Goal: Task Accomplishment & Management: Complete application form

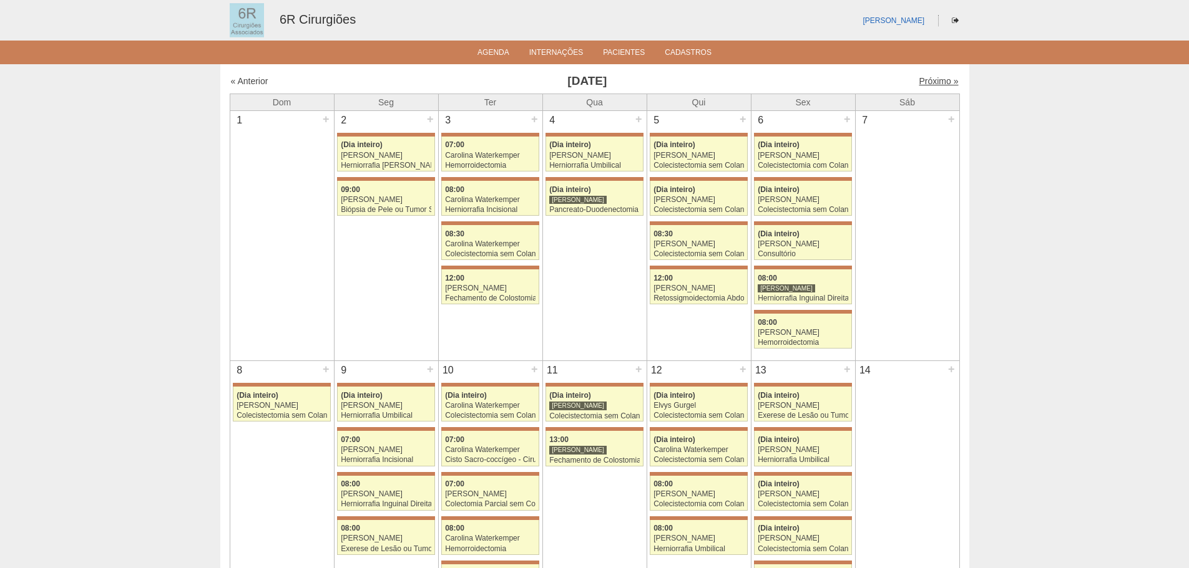
click at [918, 76] on link "Próximo »" at bounding box center [937, 81] width 39 height 10
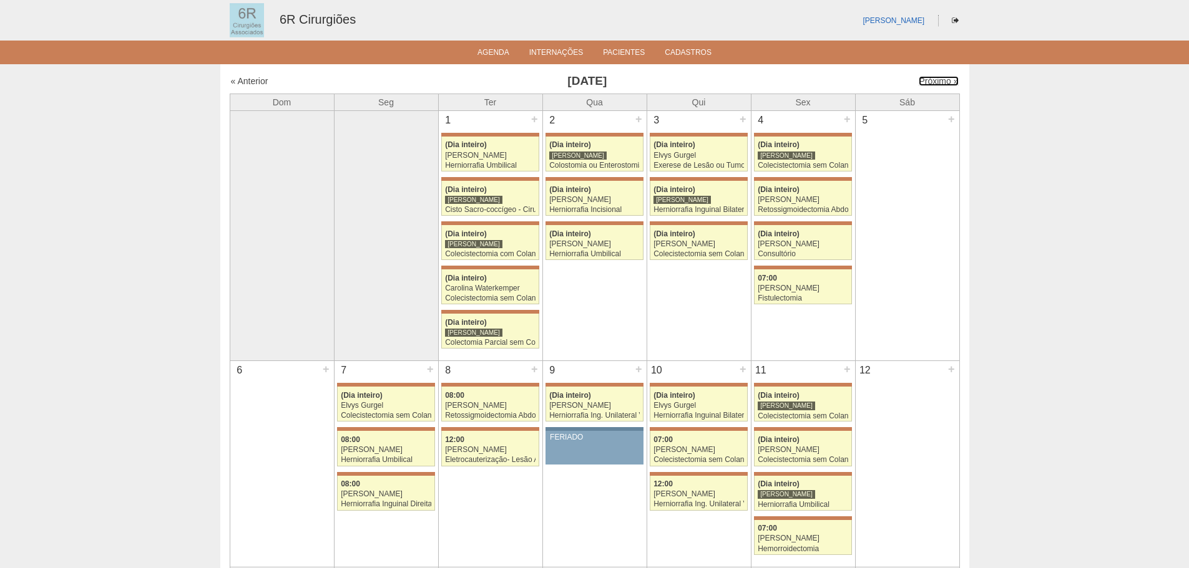
click at [920, 75] on div "Próximo »" at bounding box center [871, 81] width 175 height 12
click at [925, 85] on link "Próximo »" at bounding box center [937, 81] width 39 height 10
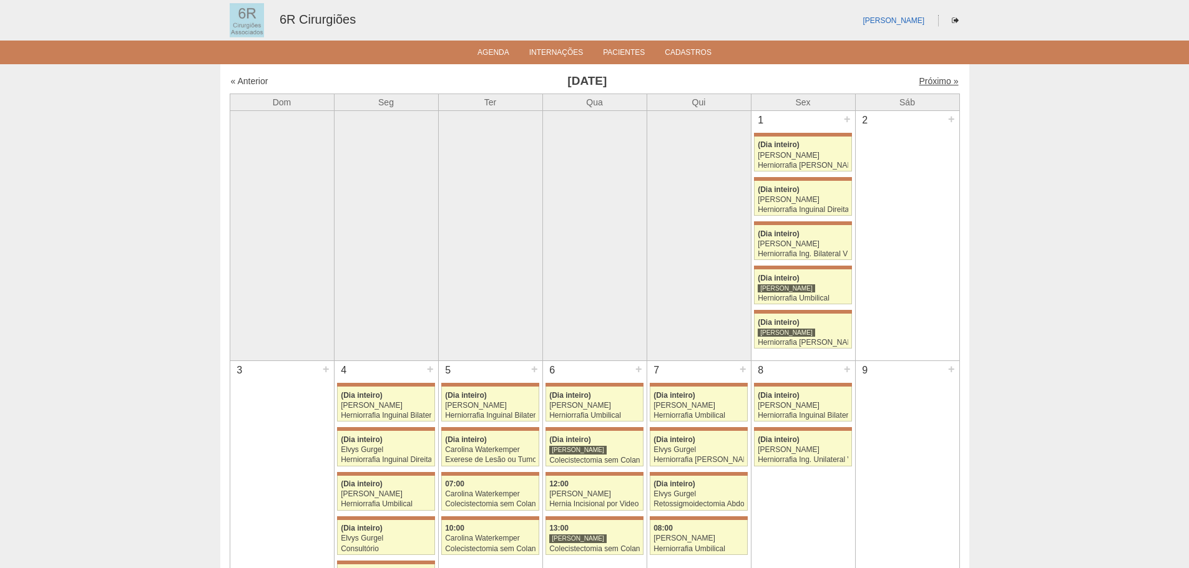
click at [938, 85] on link "Próximo »" at bounding box center [937, 81] width 39 height 10
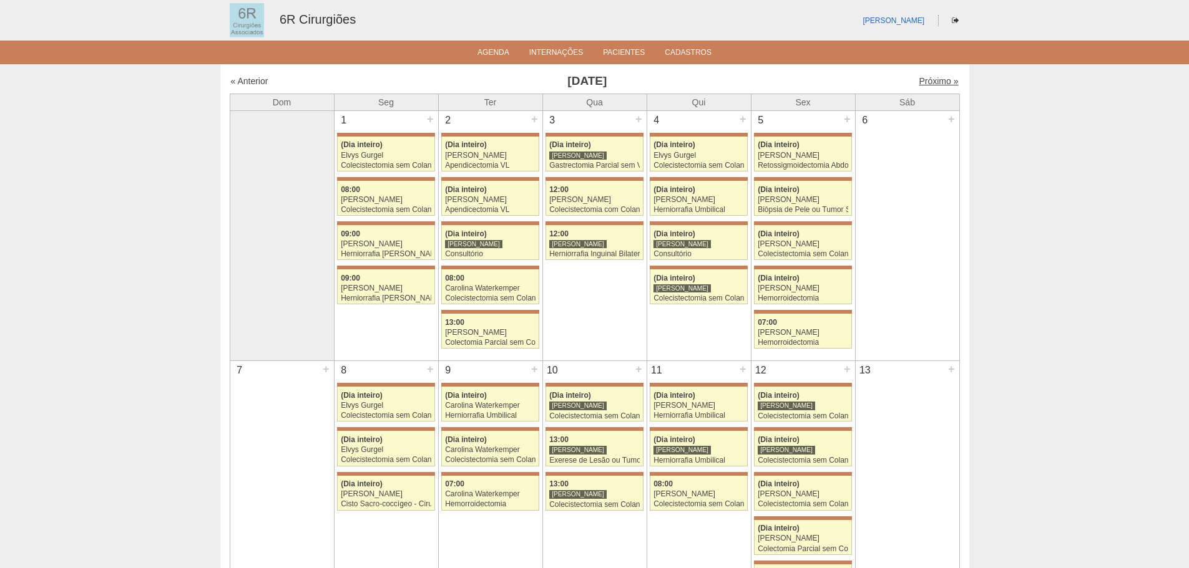
click at [935, 85] on link "Próximo »" at bounding box center [937, 81] width 39 height 10
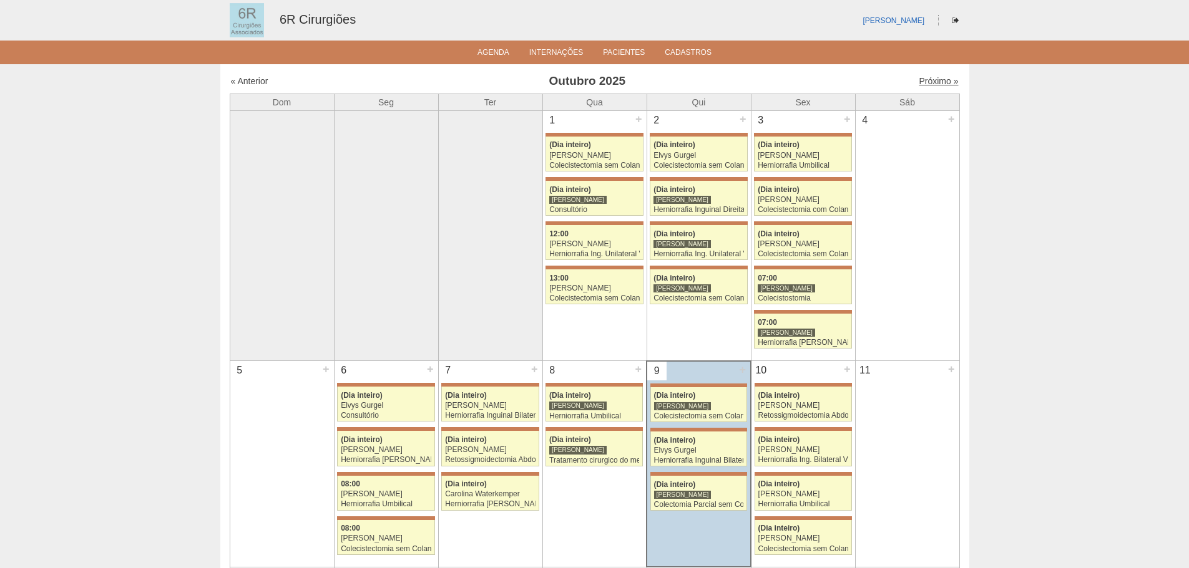
click at [927, 84] on link "Próximo »" at bounding box center [937, 81] width 39 height 10
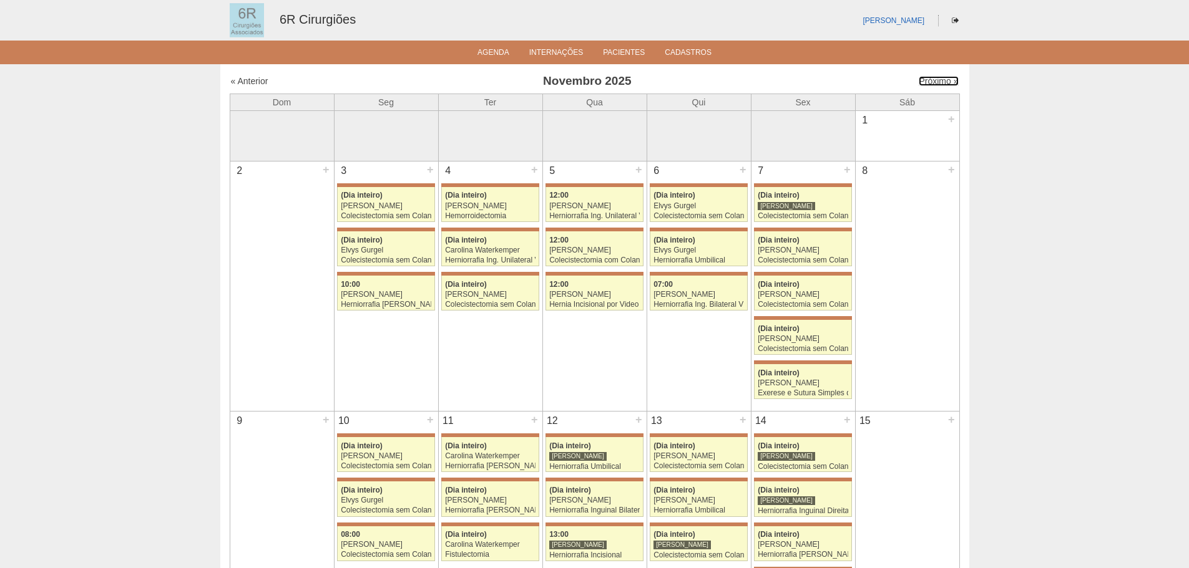
click at [927, 84] on link "Próximo »" at bounding box center [937, 81] width 39 height 10
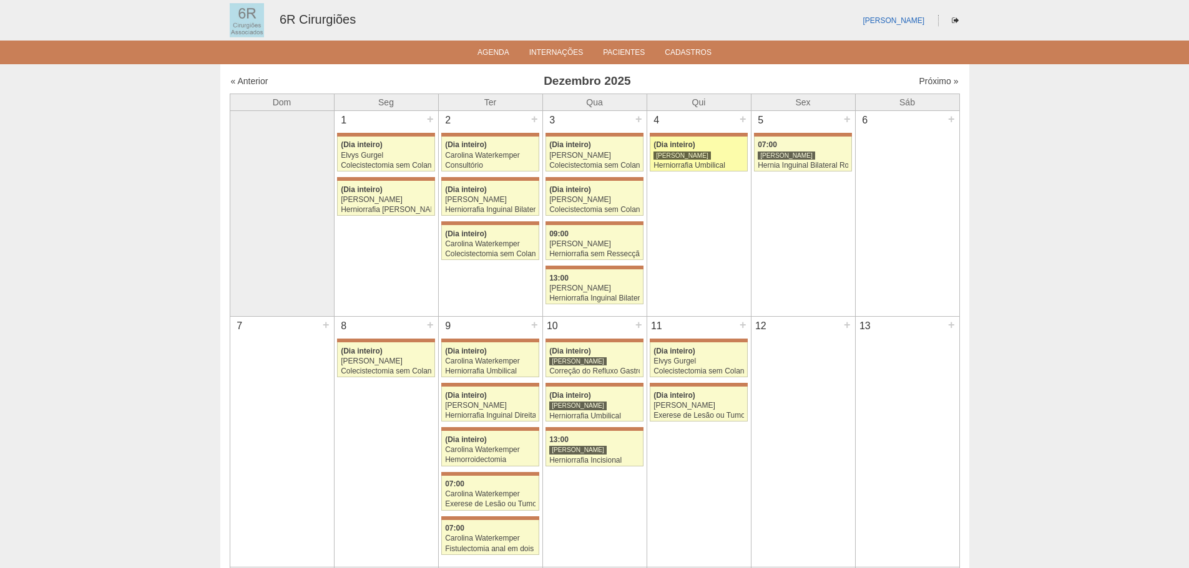
click at [714, 156] on div "[PERSON_NAME]" at bounding box center [698, 156] width 90 height 8
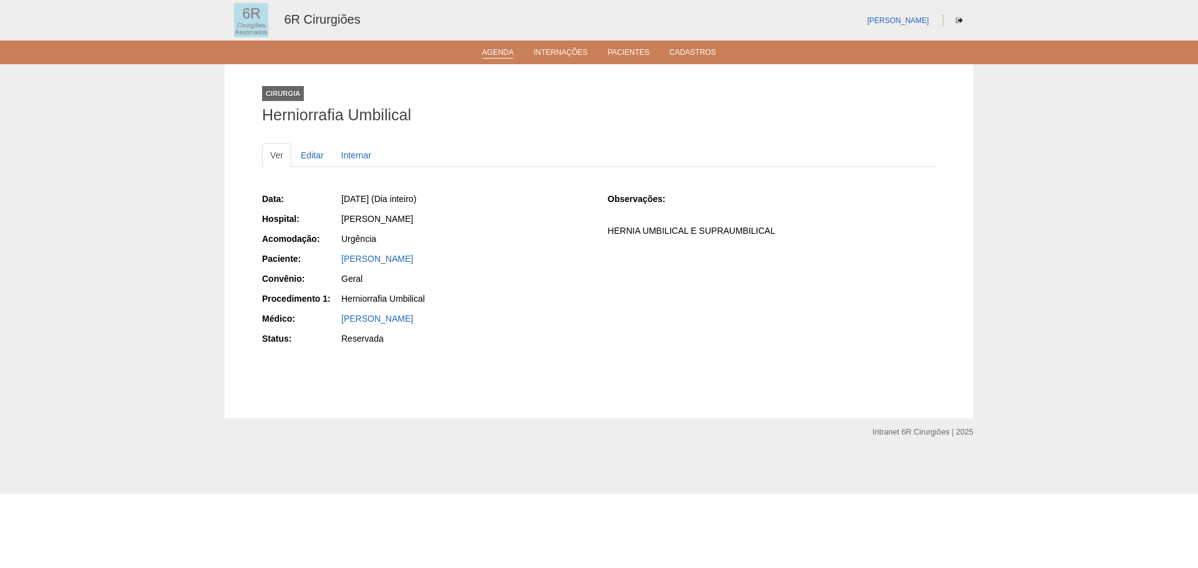
click at [489, 54] on link "Agenda" at bounding box center [498, 53] width 32 height 11
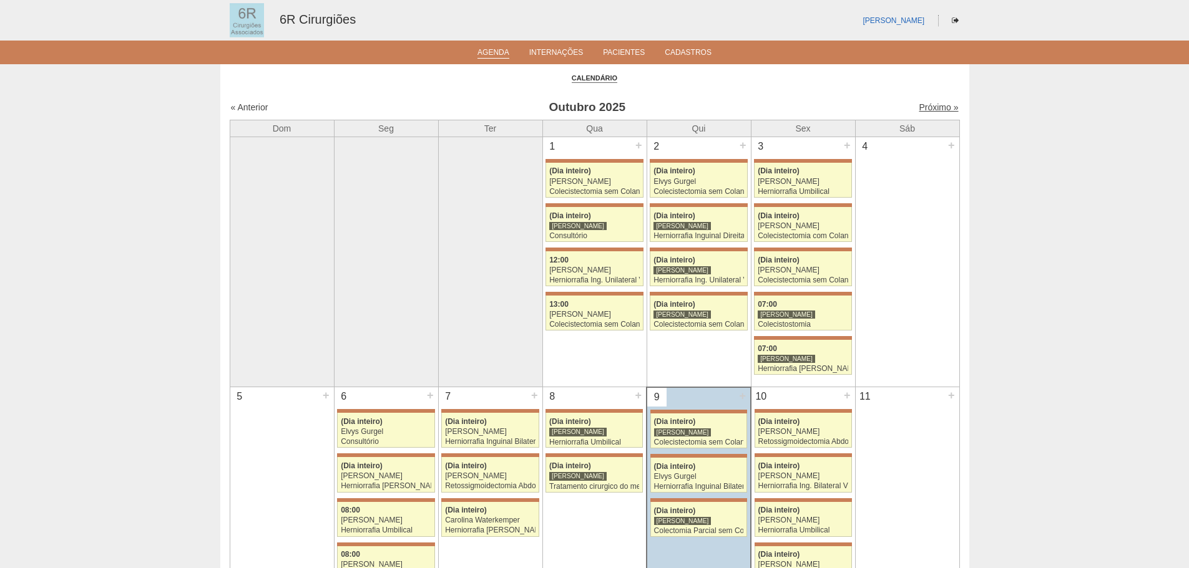
click at [929, 109] on link "Próximo »" at bounding box center [937, 107] width 39 height 10
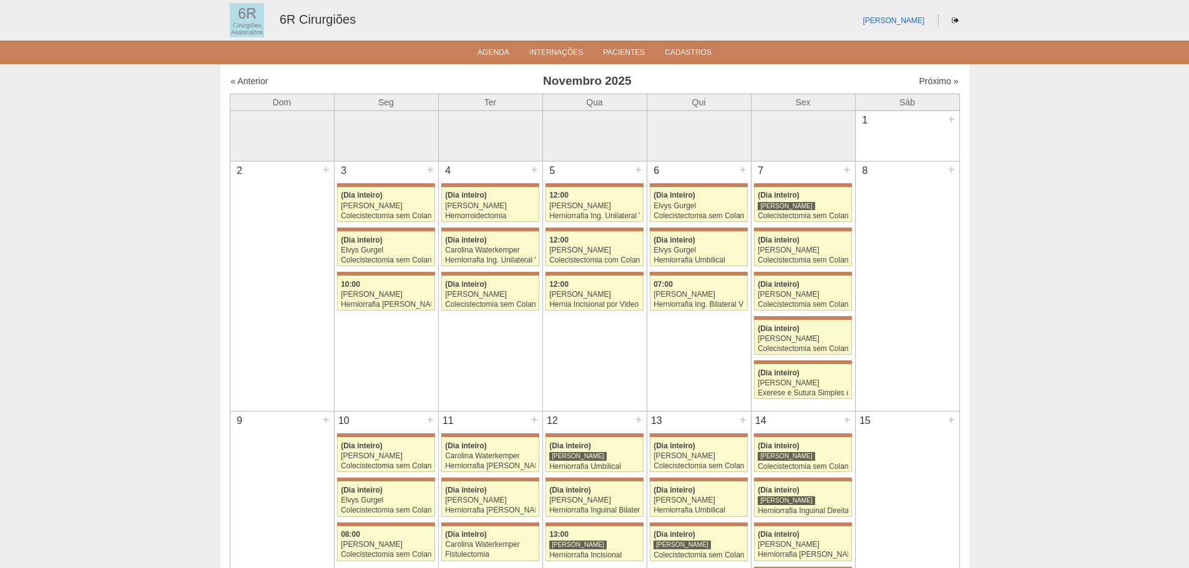
click at [927, 87] on div "Próximo »" at bounding box center [871, 81] width 175 height 12
click at [928, 84] on link "Próximo »" at bounding box center [937, 81] width 39 height 10
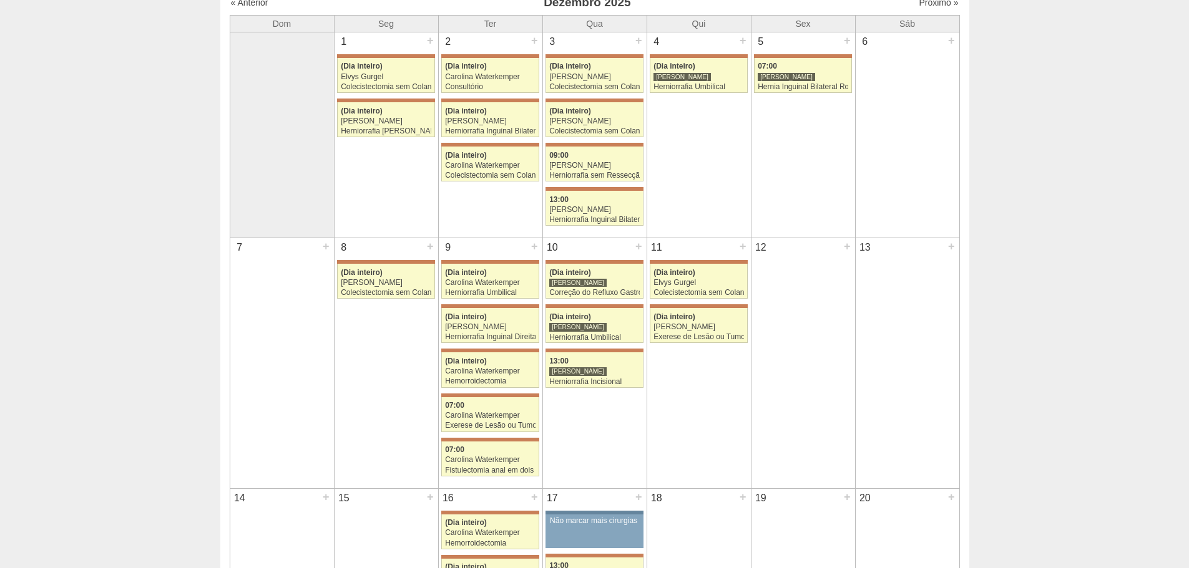
scroll to position [62, 0]
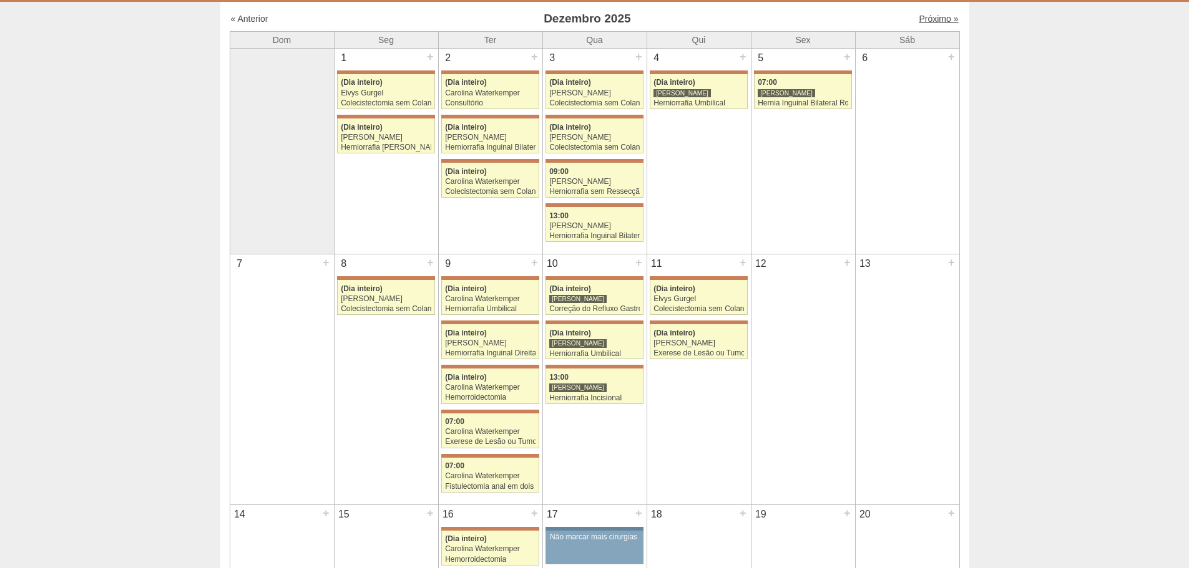
click at [926, 17] on link "Próximo »" at bounding box center [937, 19] width 39 height 10
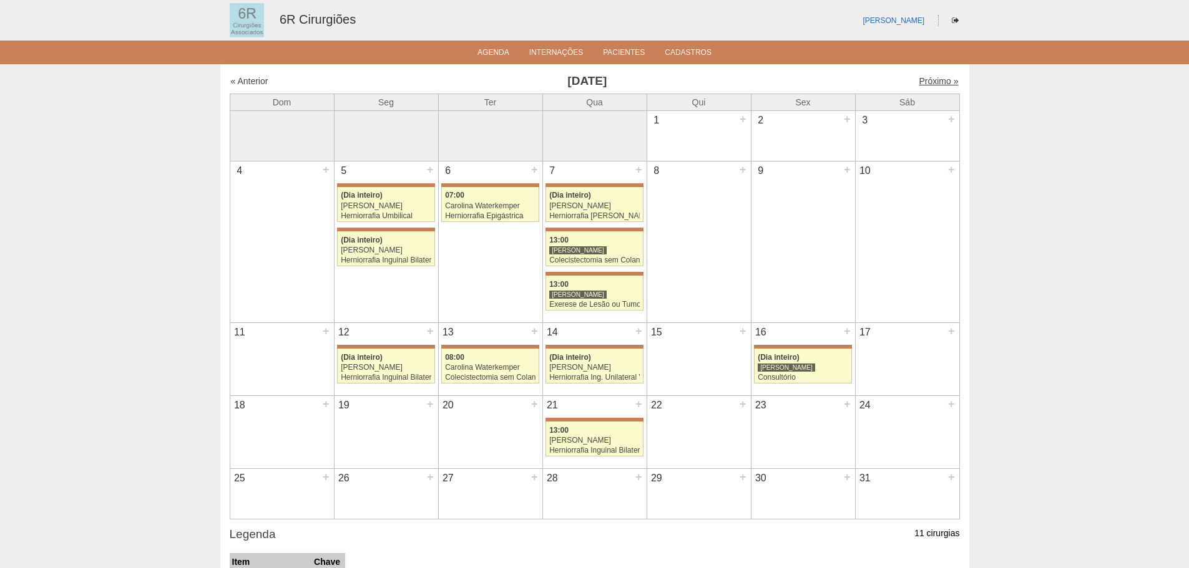
click at [929, 80] on link "Próximo »" at bounding box center [937, 81] width 39 height 10
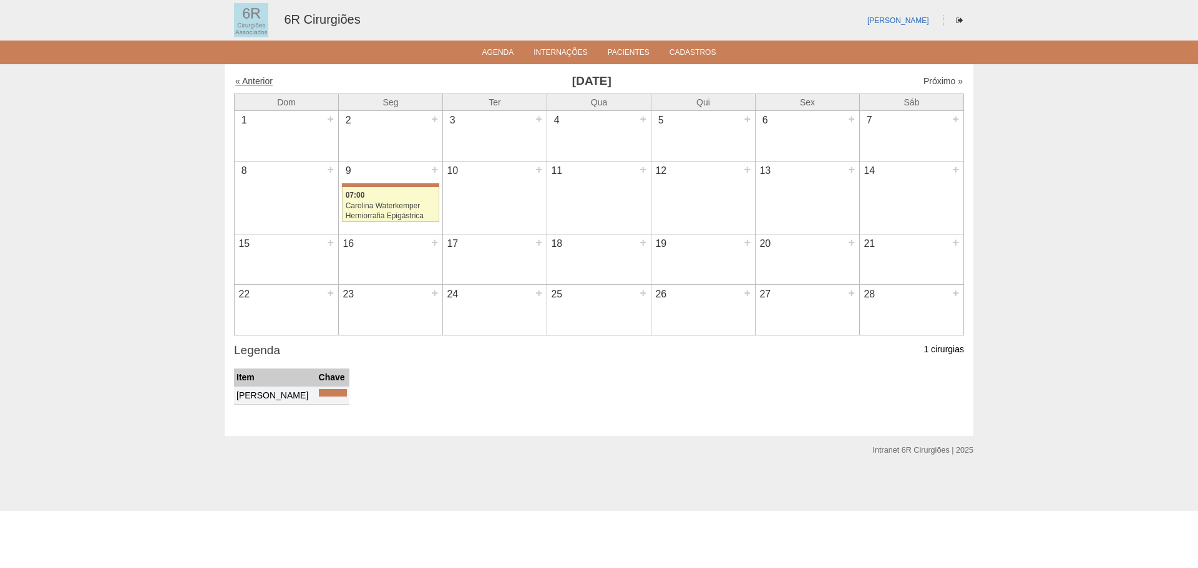
click at [244, 79] on link "« Anterior" at bounding box center [253, 81] width 37 height 10
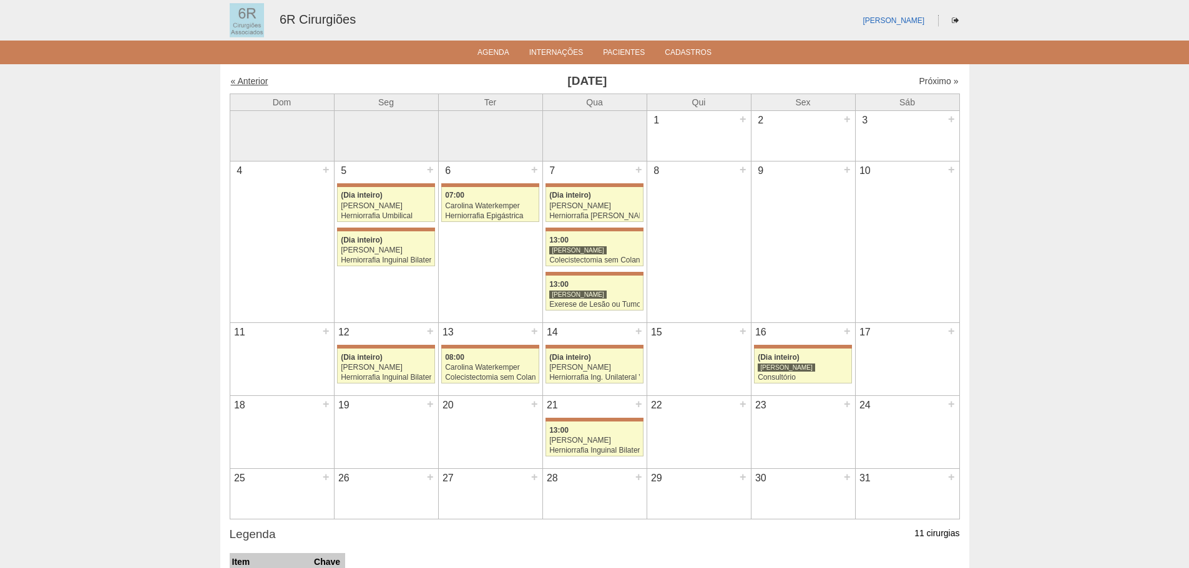
click at [264, 80] on link "« Anterior" at bounding box center [249, 81] width 37 height 10
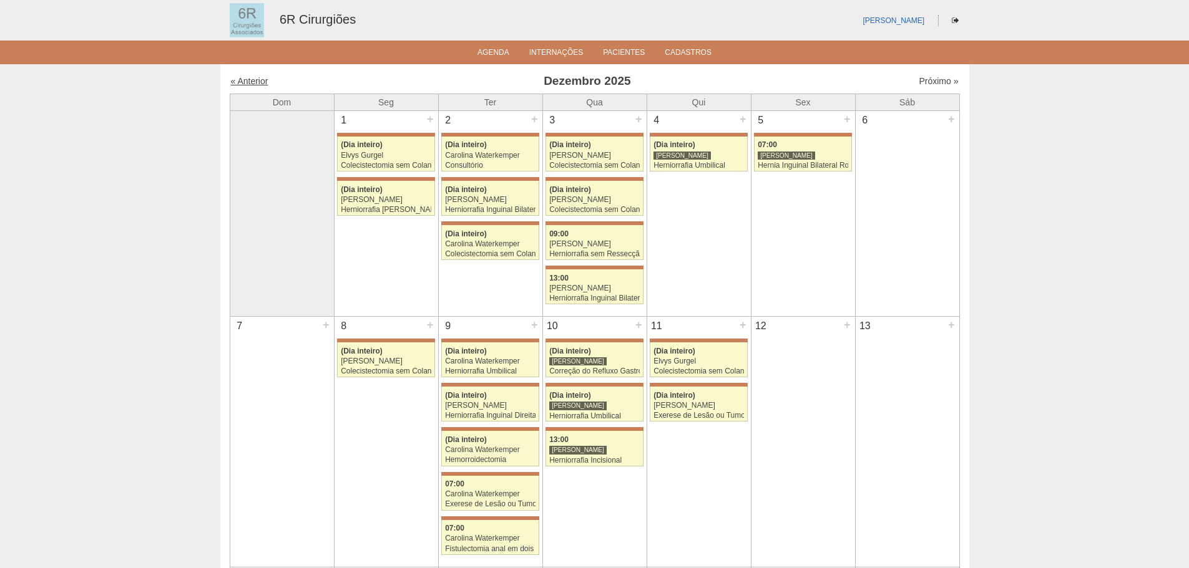
drag, startPoint x: 0, startPoint y: 0, endPoint x: 265, endPoint y: 78, distance: 276.4
click at [265, 78] on link "« Anterior" at bounding box center [249, 81] width 37 height 10
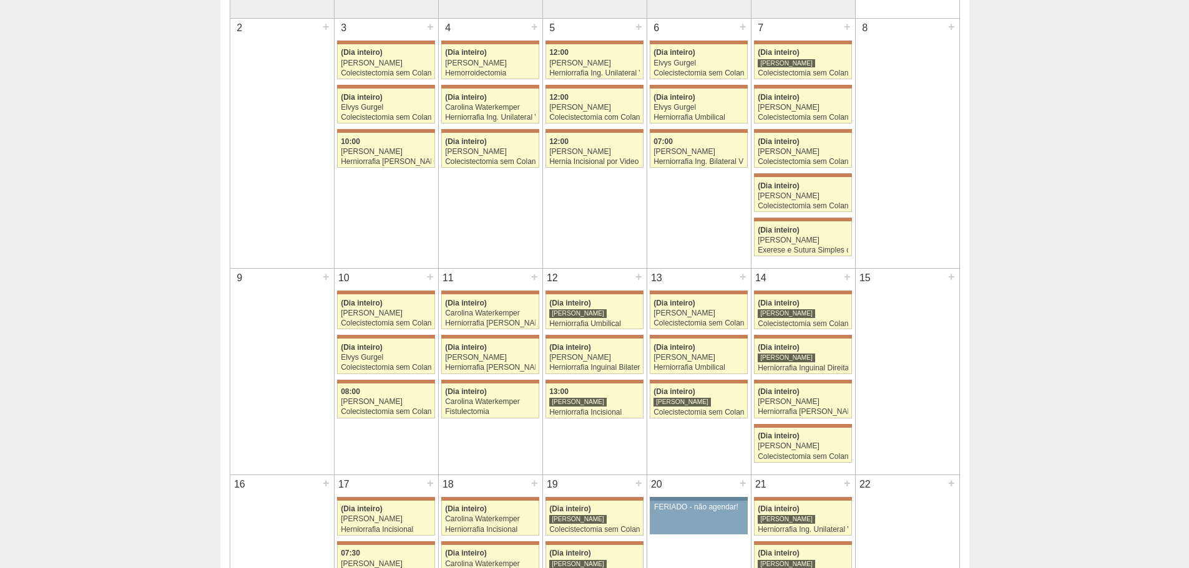
scroll to position [145, 0]
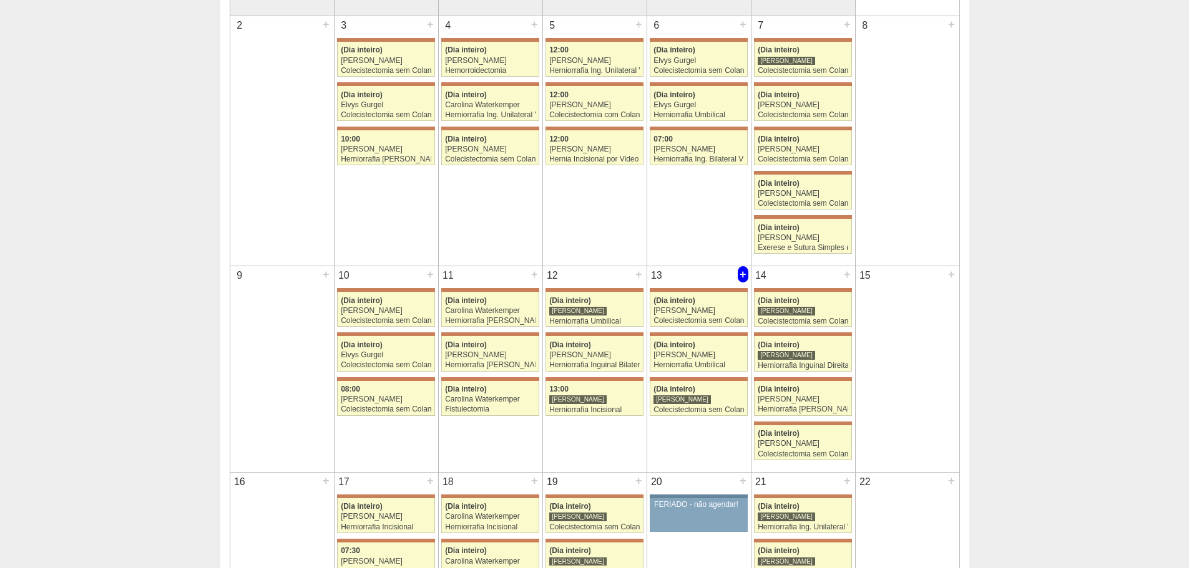
click at [745, 280] on div "+" at bounding box center [742, 274] width 11 height 16
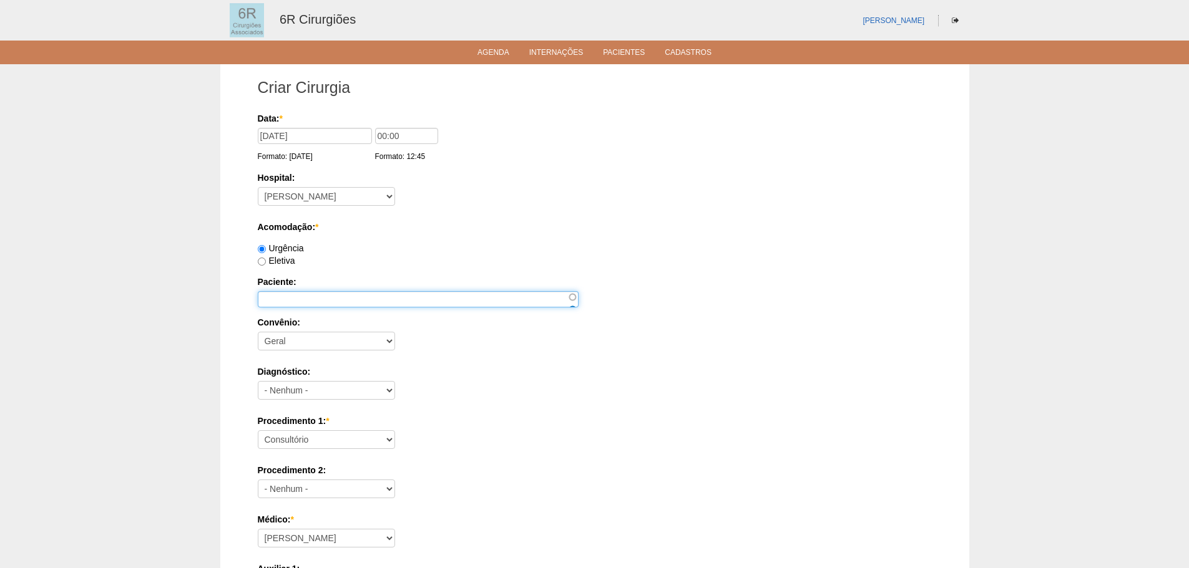
click at [493, 301] on input "Paciente:" at bounding box center [418, 299] width 321 height 16
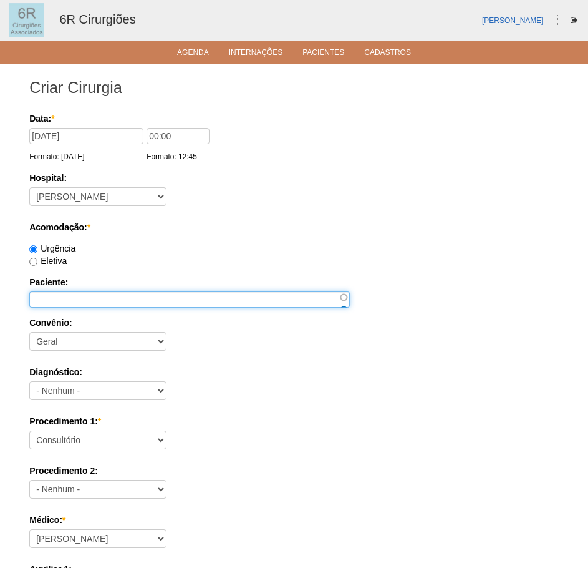
click at [144, 301] on input "Paciente:" at bounding box center [189, 299] width 321 height 16
paste input "JOSE FRANCISCO LISBOA DE CAMARGO"
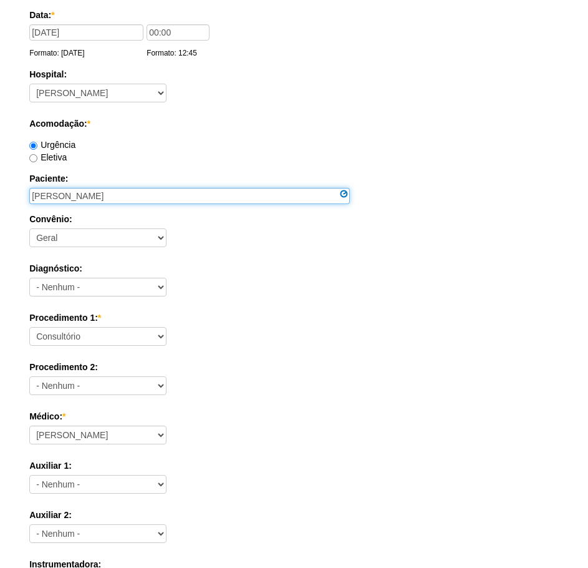
scroll to position [125, 0]
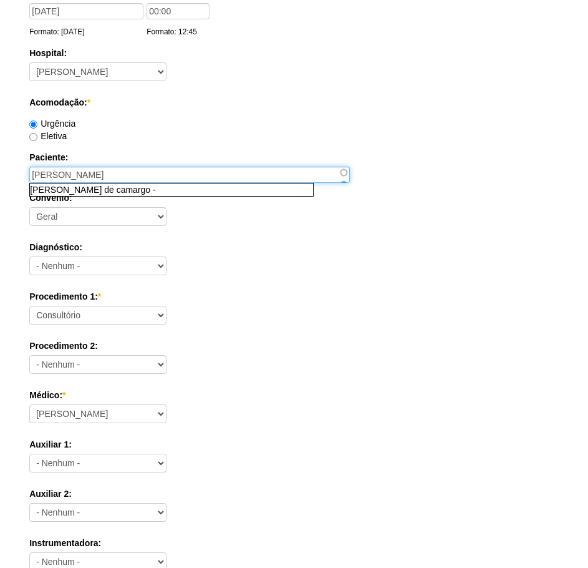
type input "JOSE FRANCISCO LISBOA DE CAMARGO"
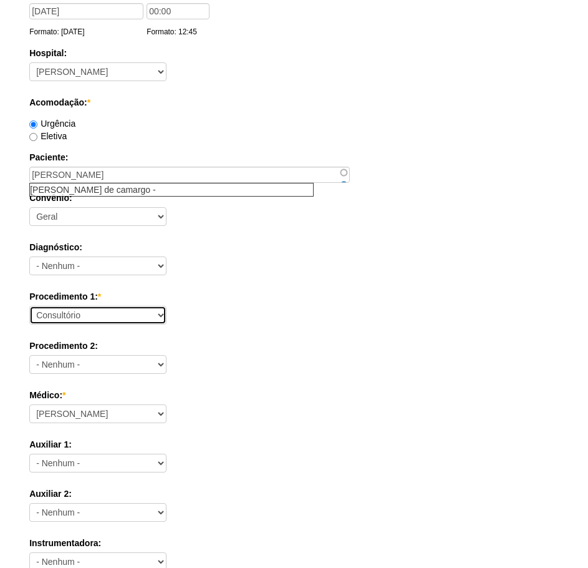
click at [109, 313] on select "Consultório Abscesso Hepático - Drenagem Abscesso perianal Amputação Abdômino P…" at bounding box center [97, 315] width 137 height 19
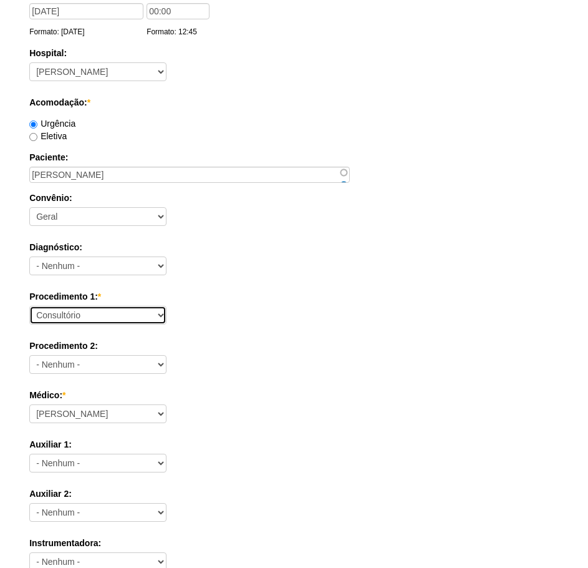
select select "66564"
click at [29, 306] on select "Consultório Abscesso Hepático - Drenagem Abscesso perianal Amputação Abdômino P…" at bounding box center [97, 315] width 137 height 19
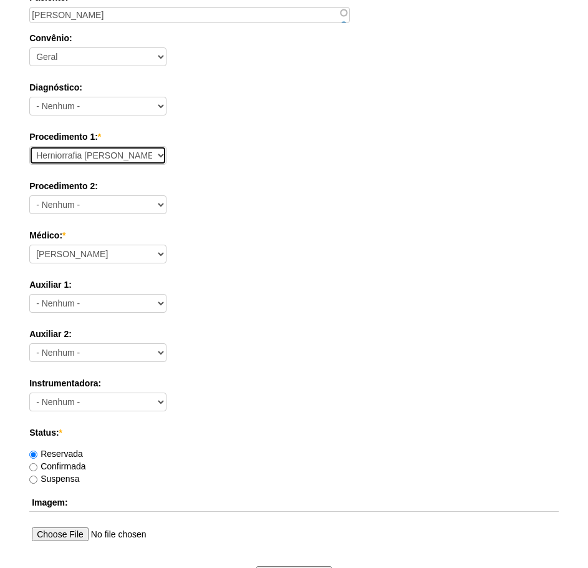
scroll to position [312, 0]
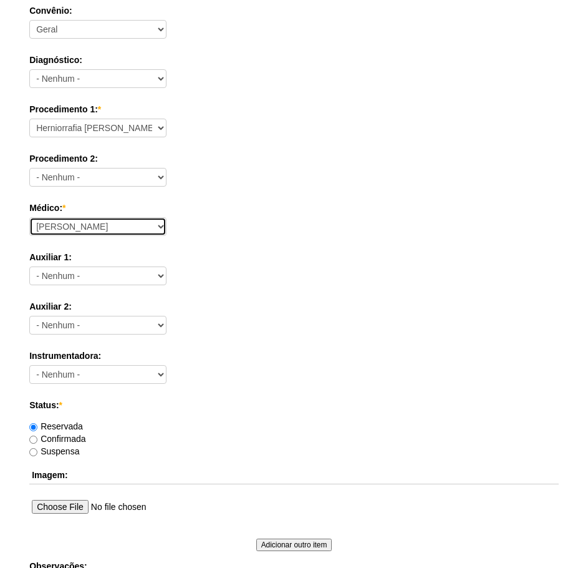
click at [137, 223] on select "Aline Zanon Bariatricas Bruno Bulisani Bruno Oliveira Carolina Waterkemper Elvy…" at bounding box center [97, 226] width 137 height 19
click at [29, 217] on select "Aline Zanon Bariatricas Bruno Bulisani Bruno Oliveira Carolina Waterkemper Elvy…" at bounding box center [97, 226] width 137 height 19
click at [124, 225] on select "Aline Zanon Bariatricas Bruno Bulisani Bruno Oliveira Carolina Waterkemper Elvy…" at bounding box center [97, 226] width 137 height 19
select select "70"
click at [29, 217] on select "[PERSON_NAME] Bariatricas [PERSON_NAME] [PERSON_NAME] [PERSON_NAME] [PERSON_NAM…" at bounding box center [97, 226] width 137 height 19
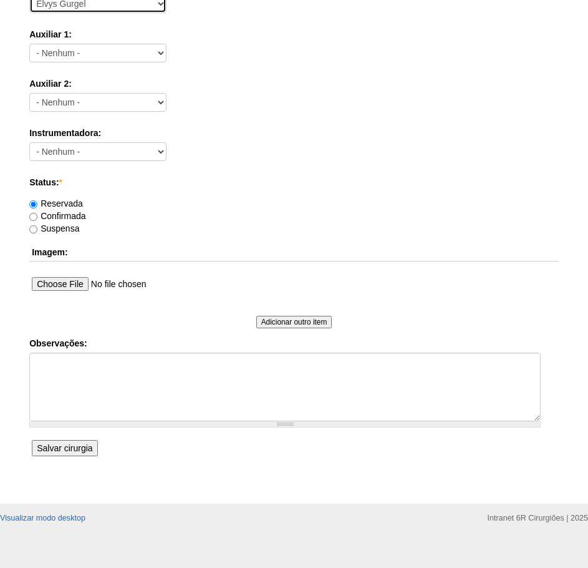
scroll to position [546, 0]
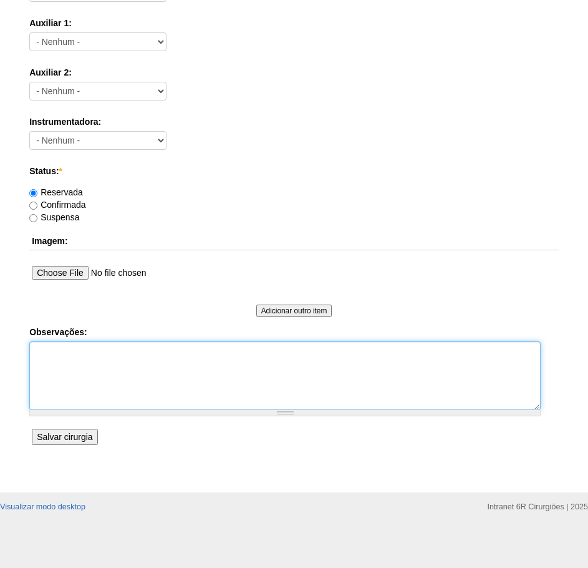
click at [142, 366] on textarea "Observações:" at bounding box center [285, 375] width 512 height 69
type textarea "R"
type textarea "S"
type textarea "TEL: 11993279142 1123355208"
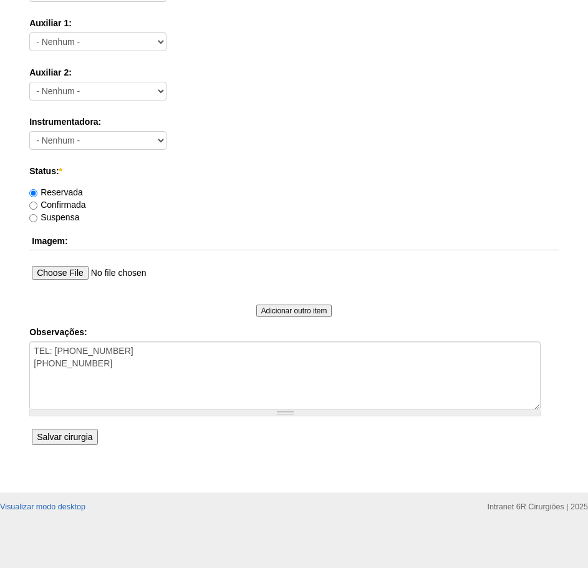
click at [91, 432] on input "Salvar cirurgia" at bounding box center [65, 437] width 66 height 16
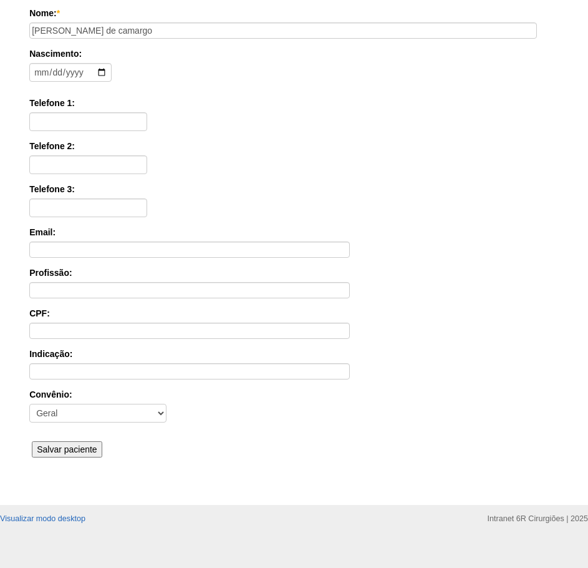
scroll to position [194, 0]
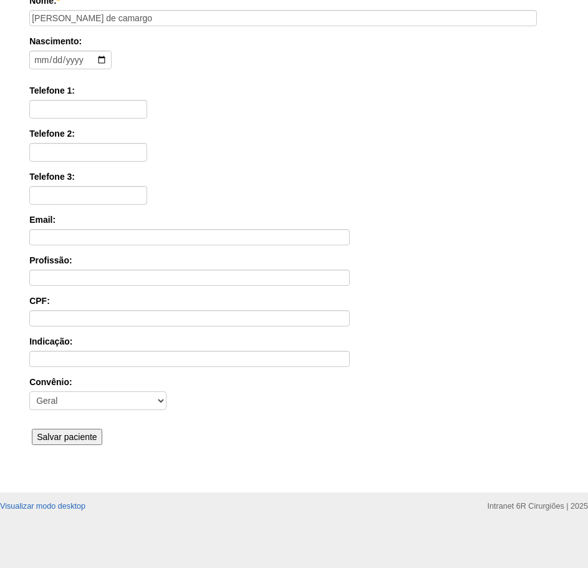
click at [64, 435] on input "Salvar paciente" at bounding box center [67, 437] width 71 height 16
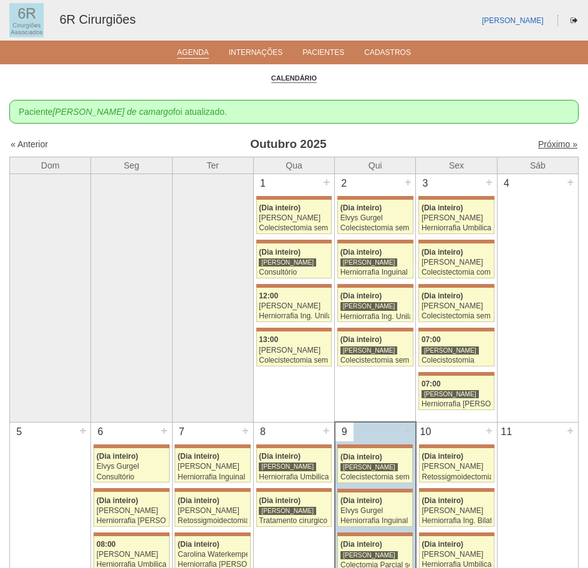
click at [557, 141] on link "Próximo »" at bounding box center [557, 144] width 39 height 10
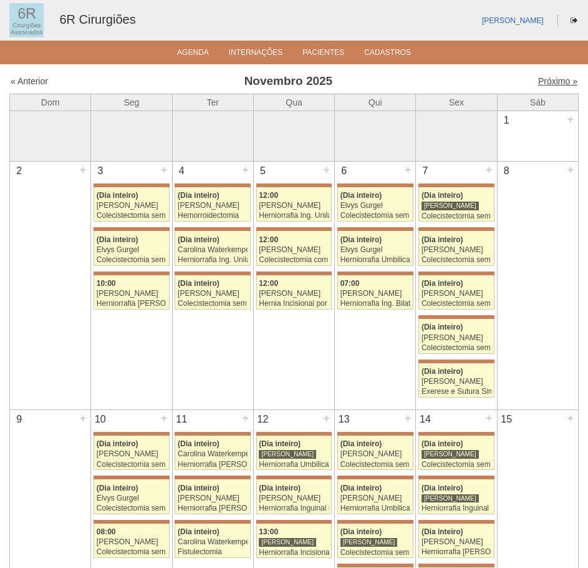
click at [551, 79] on link "Próximo »" at bounding box center [557, 81] width 39 height 10
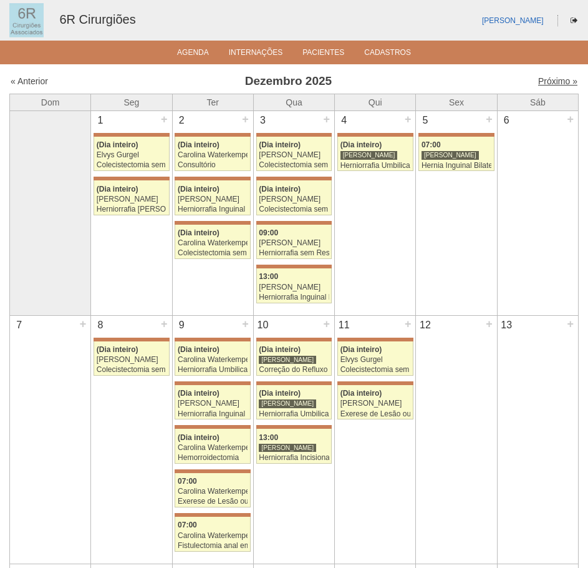
click at [538, 86] on link "Próximo »" at bounding box center [557, 81] width 39 height 10
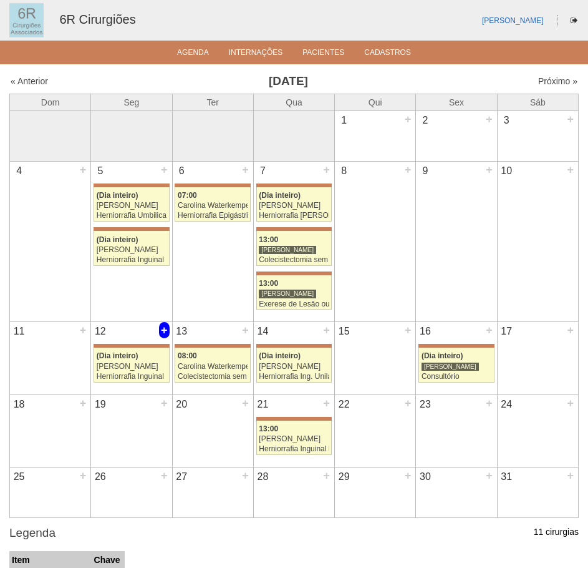
click at [167, 333] on div "+" at bounding box center [164, 330] width 11 height 16
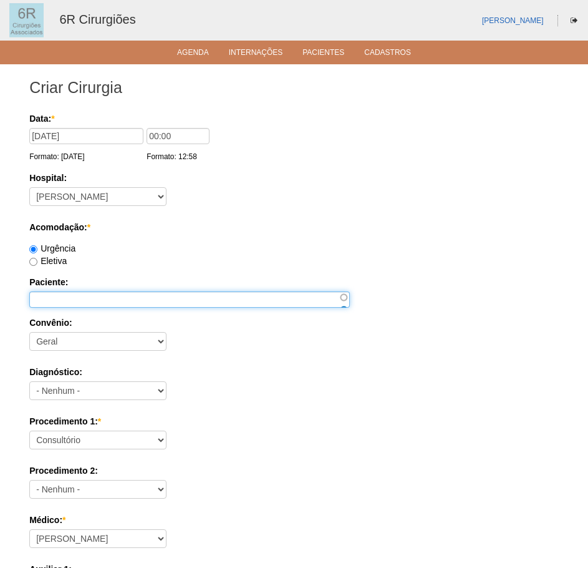
click at [147, 304] on input "Paciente:" at bounding box center [189, 299] width 321 height 16
paste input "MAERCIO [PERSON_NAME]"
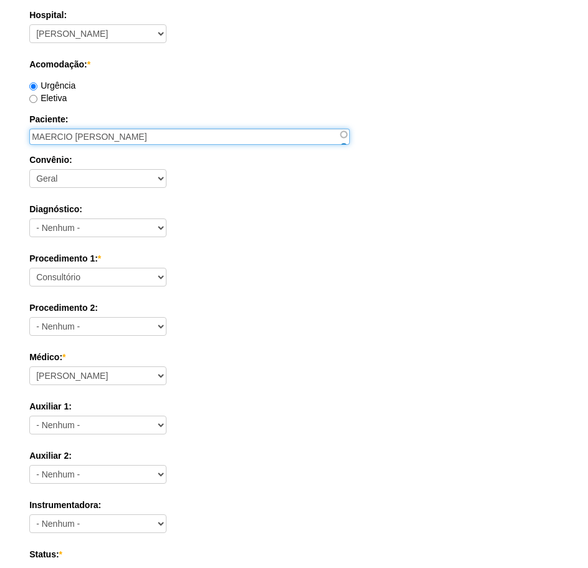
scroll to position [187, 0]
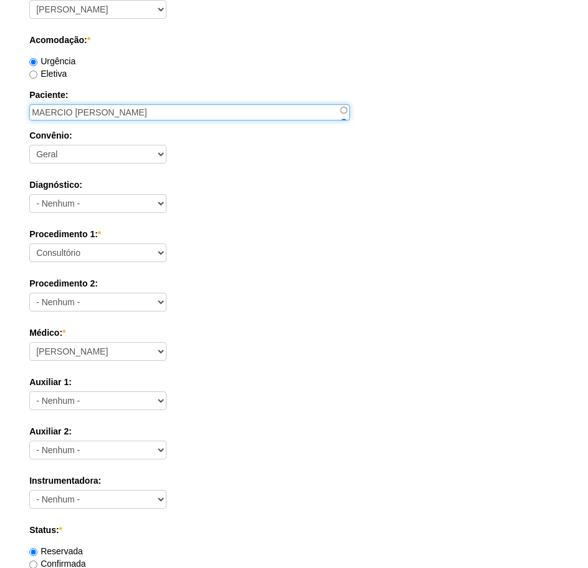
type input "MAERCIO [PERSON_NAME]"
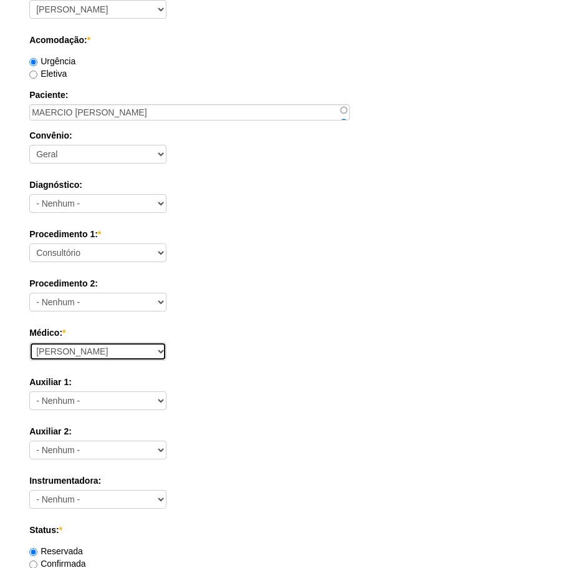
click at [146, 358] on select "Aline Zanon Bariatricas Bruno Bulisani Bruno Oliveira Carolina Waterkemper Elvy…" at bounding box center [97, 351] width 137 height 19
select select "70"
click at [29, 342] on select "Aline Zanon Bariatricas Bruno Bulisani Bruno Oliveira Carolina Waterkemper Elvy…" at bounding box center [97, 351] width 137 height 19
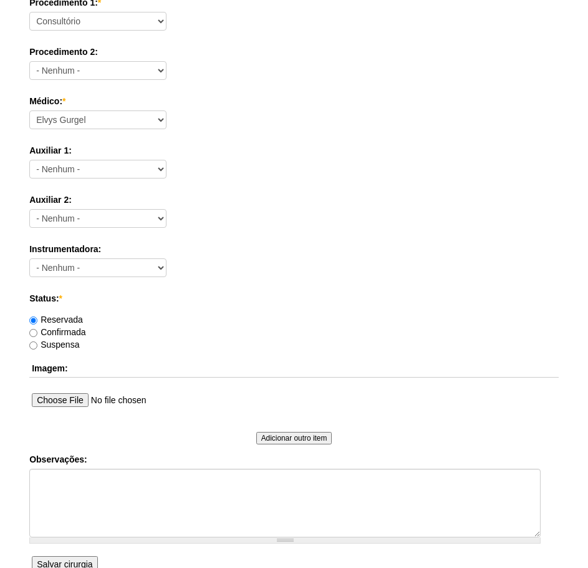
scroll to position [437, 0]
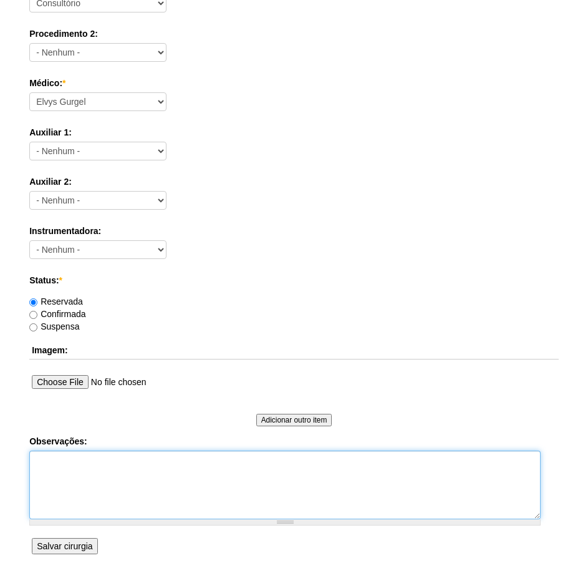
click at [68, 485] on textarea "Observações:" at bounding box center [285, 484] width 512 height 69
click at [57, 472] on textarea "DN: 01/09/1956 HIE + HU" at bounding box center [285, 484] width 512 height 69
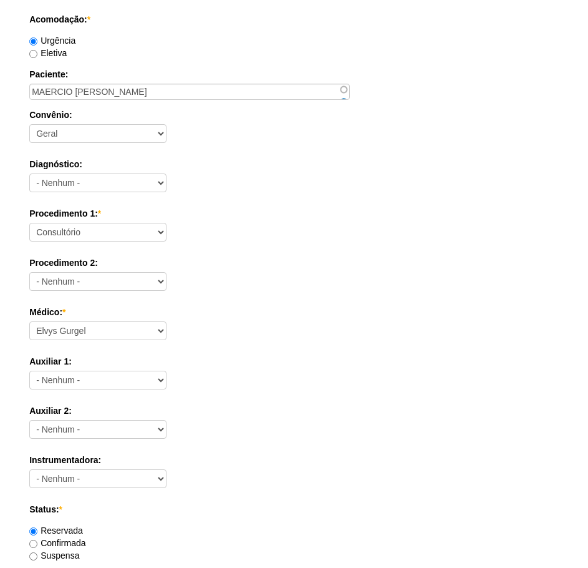
scroll to position [187, 0]
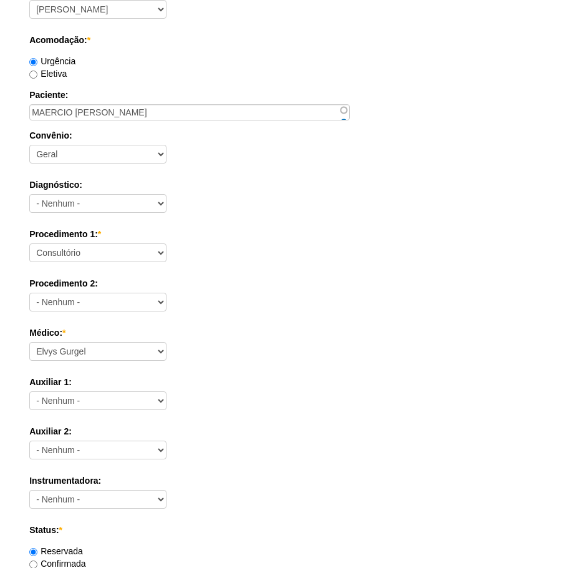
type textarea "DN: 01/09/1956 TEL: 11 998475164 HIE + HU"
click at [148, 258] on select "Consultório Abscesso Hepático - Drenagem Abscesso perianal Amputação Abdômino P…" at bounding box center [97, 252] width 137 height 19
select select "66564"
click at [29, 243] on select "Consultório Abscesso Hepático - Drenagem Abscesso perianal Amputação Abdômino P…" at bounding box center [97, 252] width 137 height 19
click at [160, 256] on select "Consultório Abscesso Hepático - Drenagem Abscesso perianal Amputação Abdômino P…" at bounding box center [97, 252] width 137 height 19
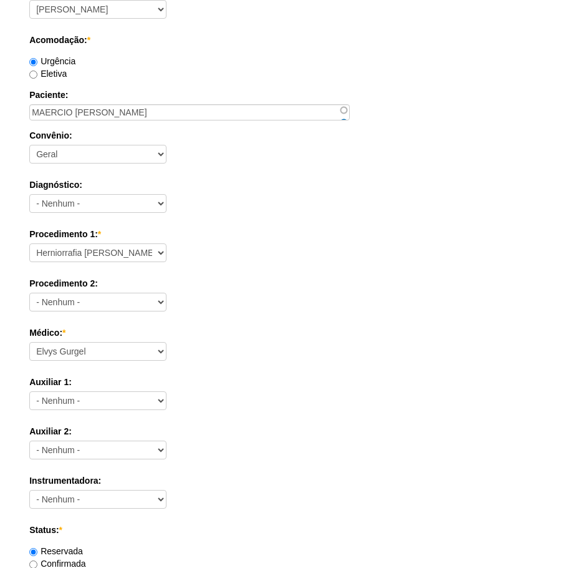
click at [425, 377] on label "Auxiliar 1:" at bounding box center [294, 382] width 530 height 12
click at [167, 391] on select "- Nenhum - Aline Zanon Bariatricas Bruno Bulisani Bruno Oliveira Carolina Water…" at bounding box center [97, 400] width 137 height 19
click at [99, 354] on select "Aline Zanon Bariatricas Bruno Bulisani Bruno Oliveira Carolina Waterkemper Elvy…" at bounding box center [97, 351] width 137 height 19
click at [110, 299] on select "- Nenhum - Consultório Abscesso Hepático - Drenagem Abscesso perianal Amputação…" at bounding box center [97, 302] width 137 height 19
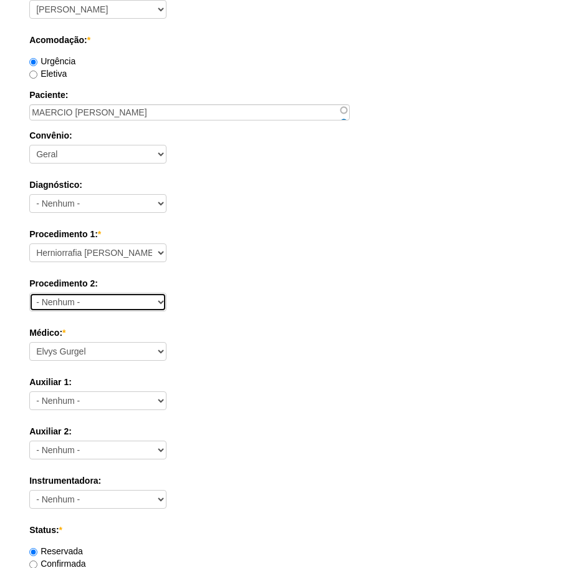
select select "66650"
click at [29, 293] on select "- Nenhum - Consultório Abscesso Hepático - Drenagem Abscesso perianal Amputação…" at bounding box center [97, 302] width 137 height 19
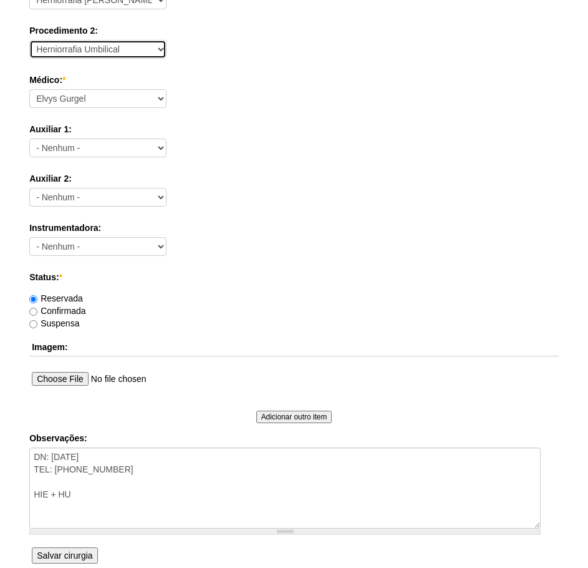
scroll to position [558, 0]
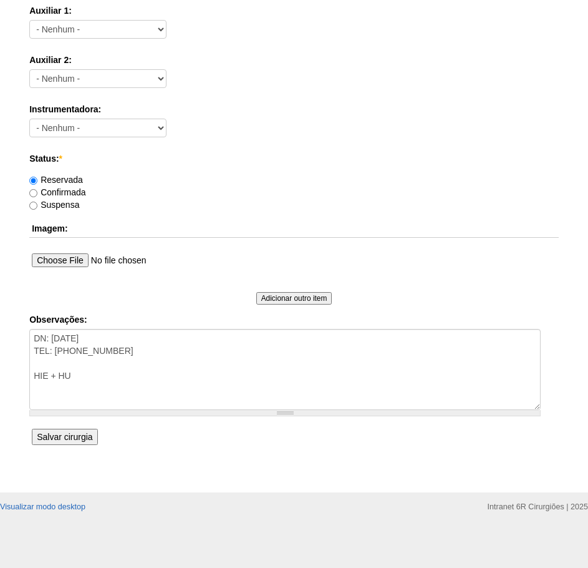
click at [89, 437] on input "Salvar cirurgia" at bounding box center [65, 437] width 66 height 16
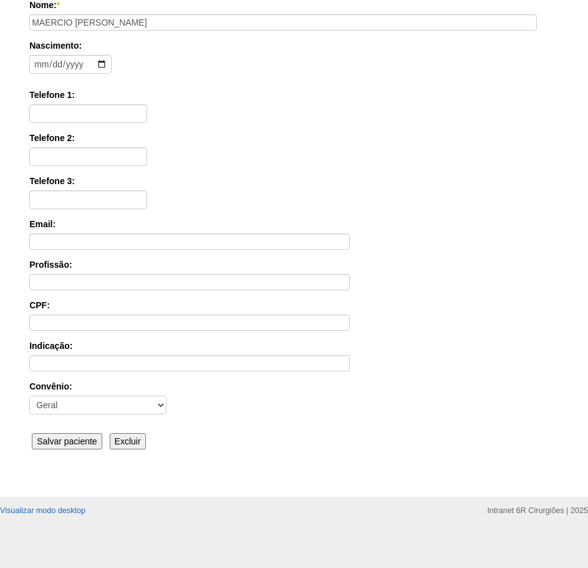
scroll to position [194, 0]
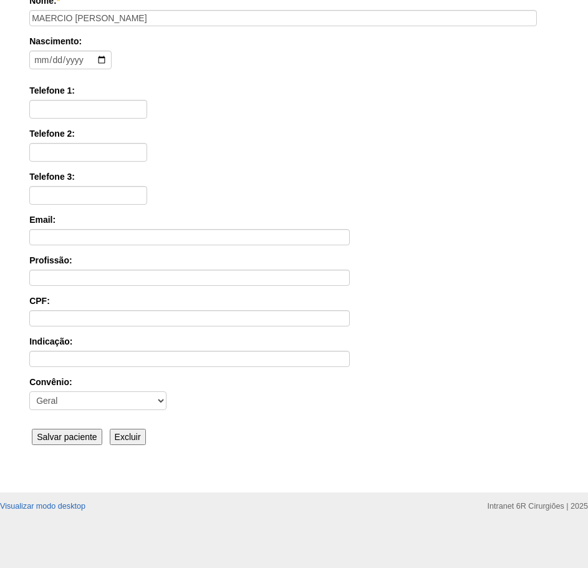
click at [77, 443] on input "Salvar paciente" at bounding box center [67, 437] width 71 height 16
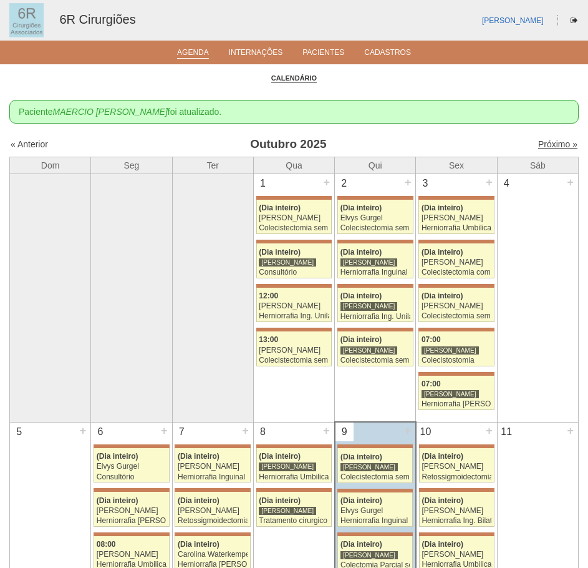
click at [548, 145] on link "Próximo »" at bounding box center [557, 144] width 39 height 10
